Goal: Information Seeking & Learning: Learn about a topic

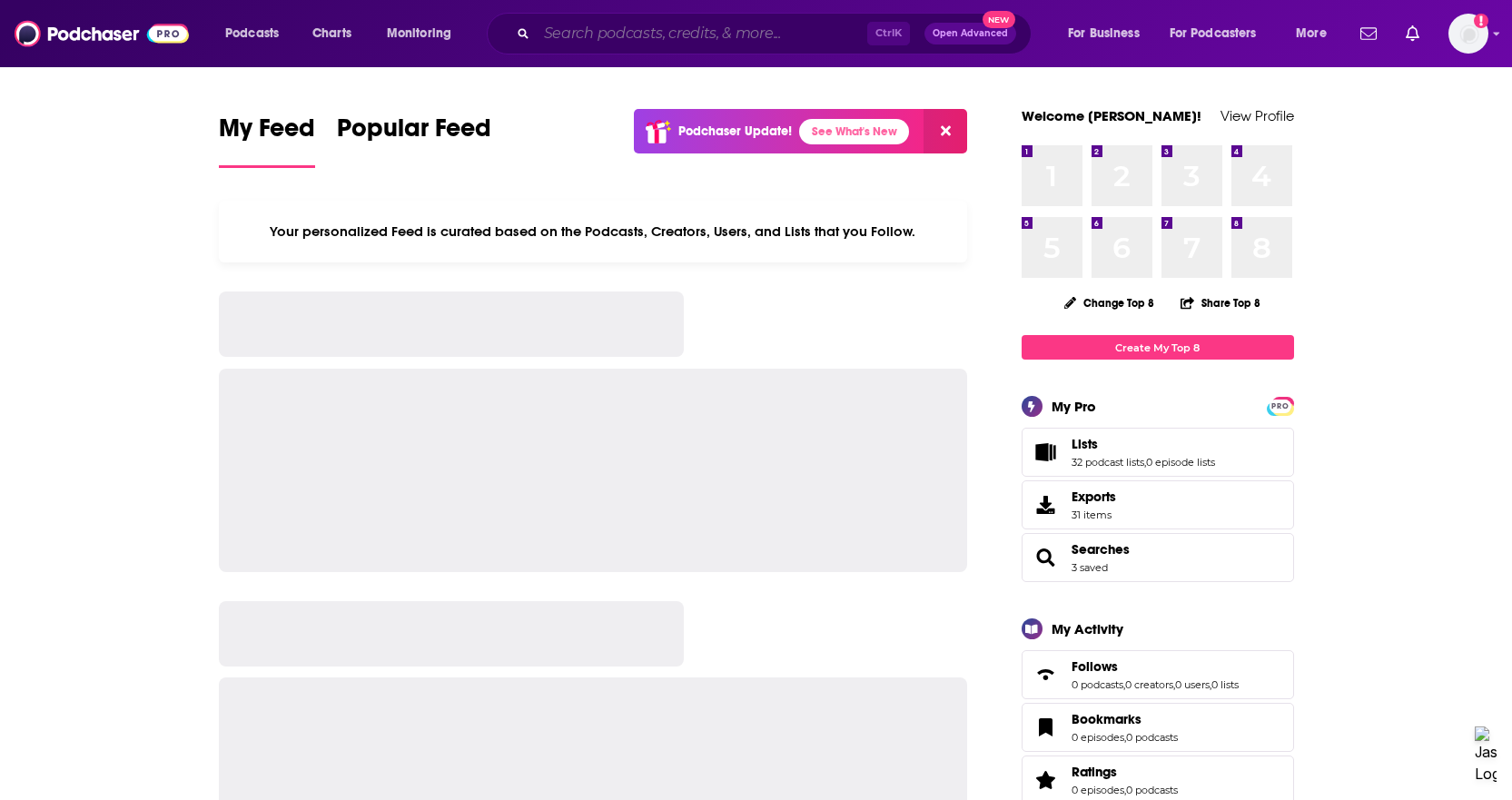
click at [589, 40] on input "Search podcasts, credits, & more..." at bounding box center [701, 33] width 330 height 29
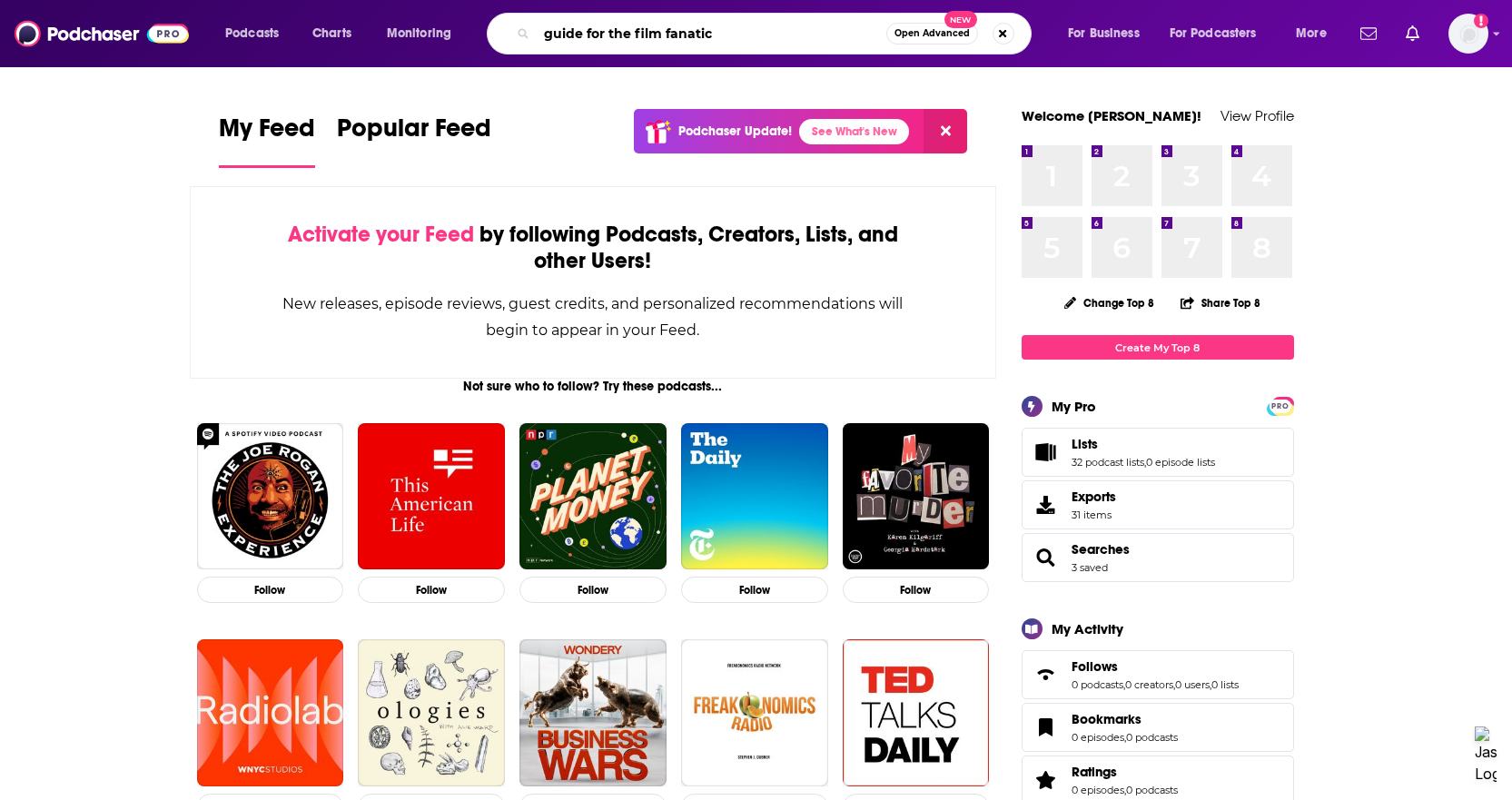
type input "guide for the film fanatic"
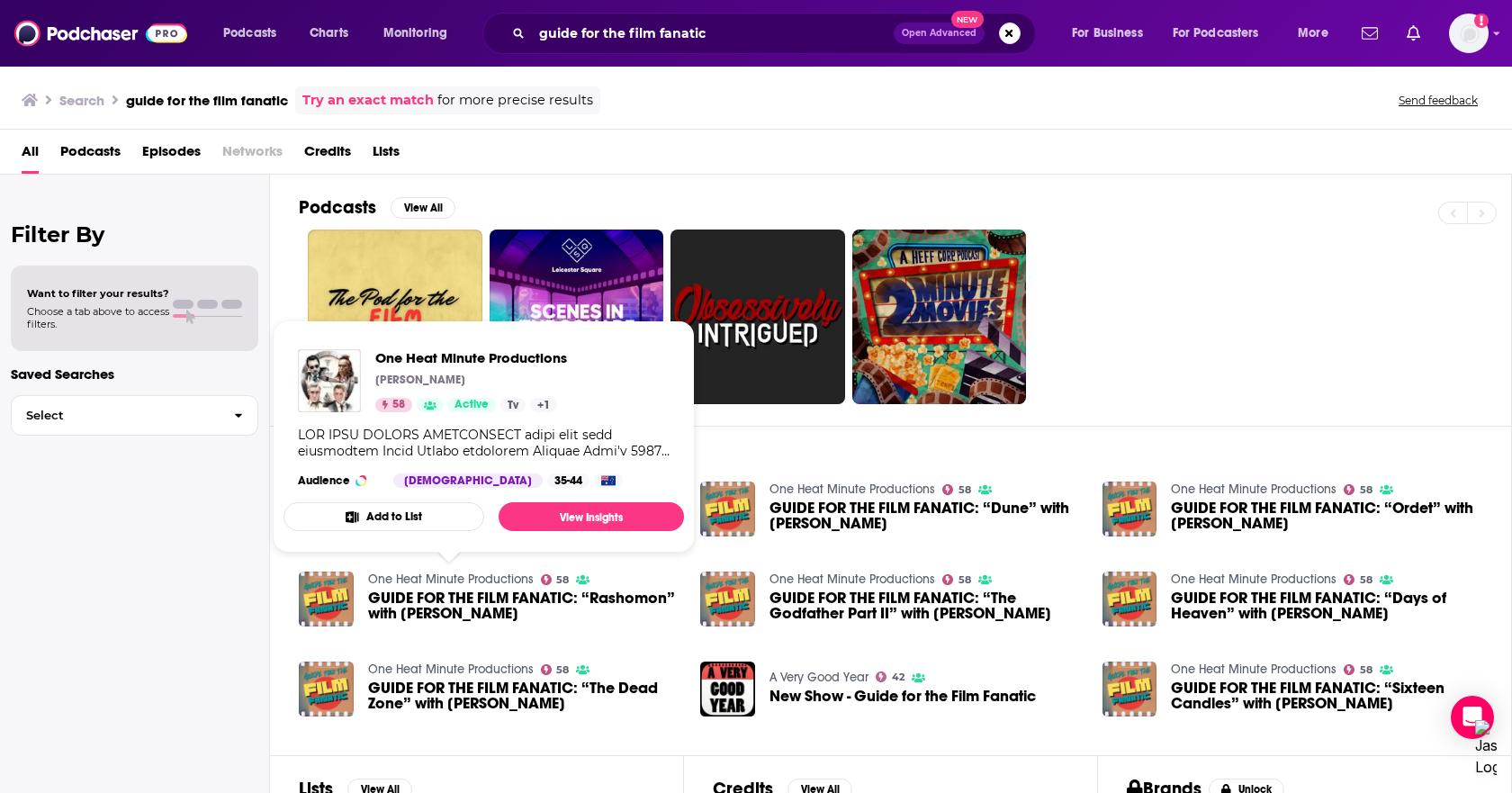
click at [459, 576] on link "One Heat Minute Productions" at bounding box center [451, 579] width 166 height 15
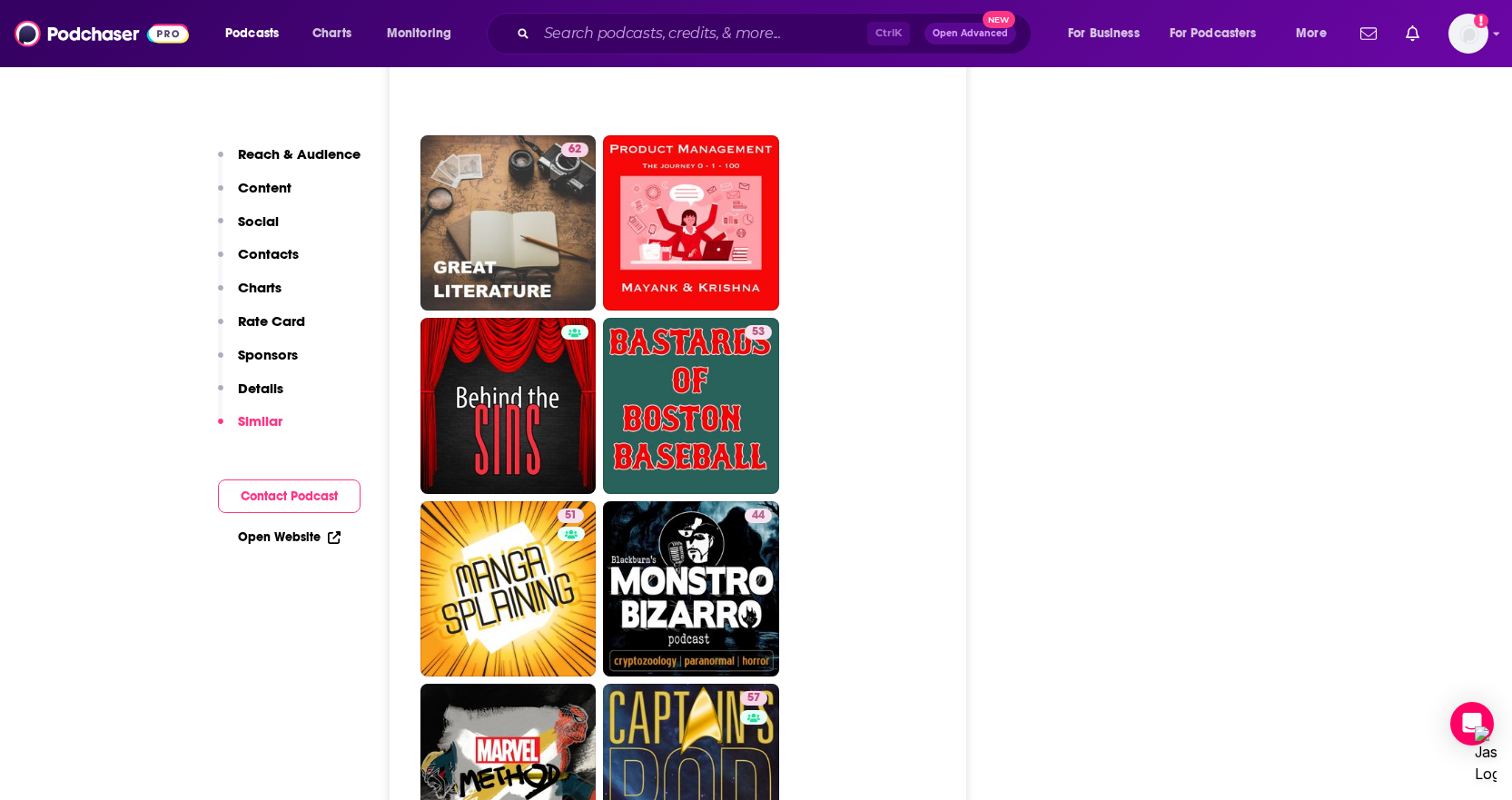
scroll to position [4538, 0]
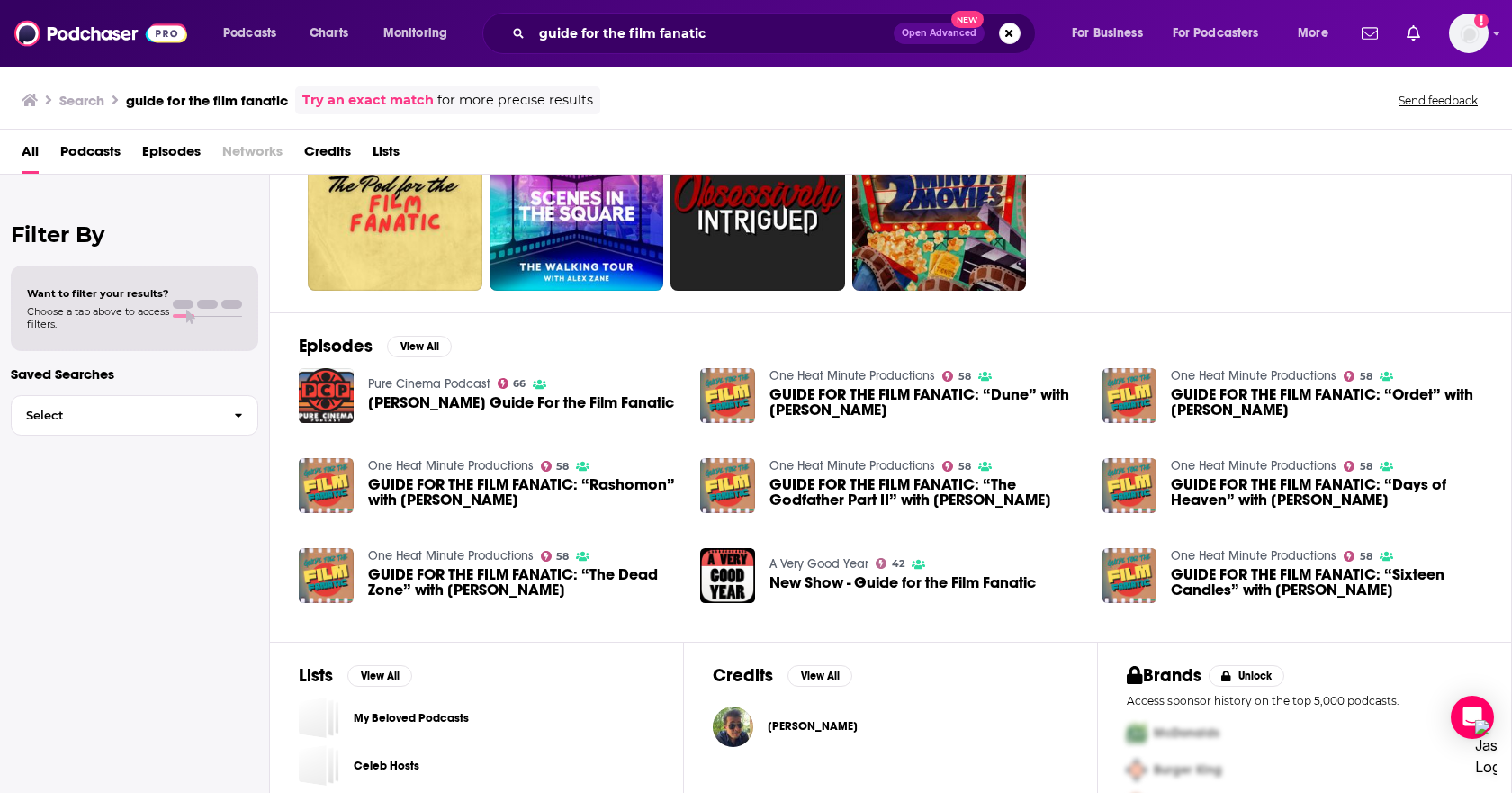
scroll to position [172, 0]
